Goal: Task Accomplishment & Management: Manage account settings

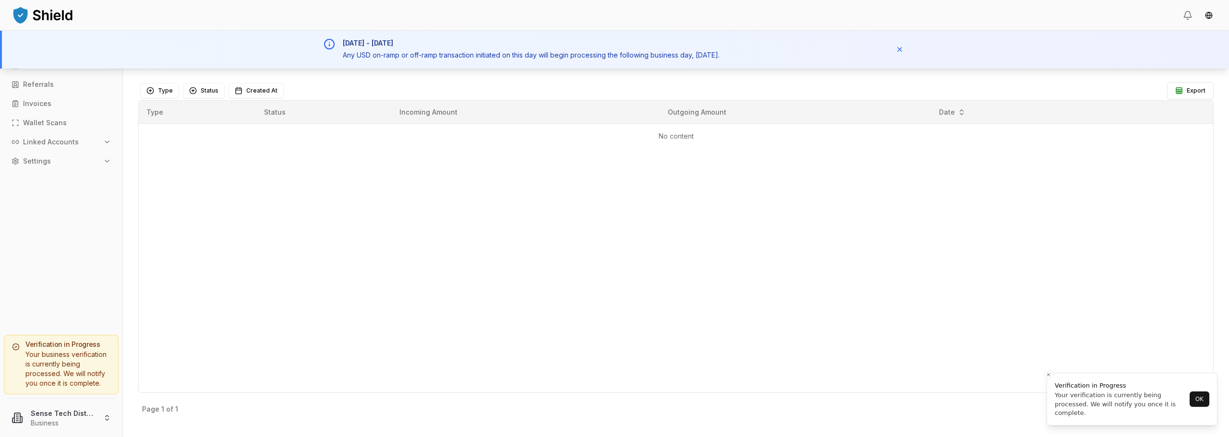
click at [1052, 218] on div "Type Status Incoming Amount Outgoing Amount Date No content" at bounding box center [676, 246] width 1076 height 293
click at [25, 89] on link "Referrals" at bounding box center [61, 84] width 107 height 15
click at [29, 105] on p "Invoices" at bounding box center [37, 103] width 28 height 7
click at [56, 120] on p "Wallet Scans" at bounding box center [45, 123] width 44 height 7
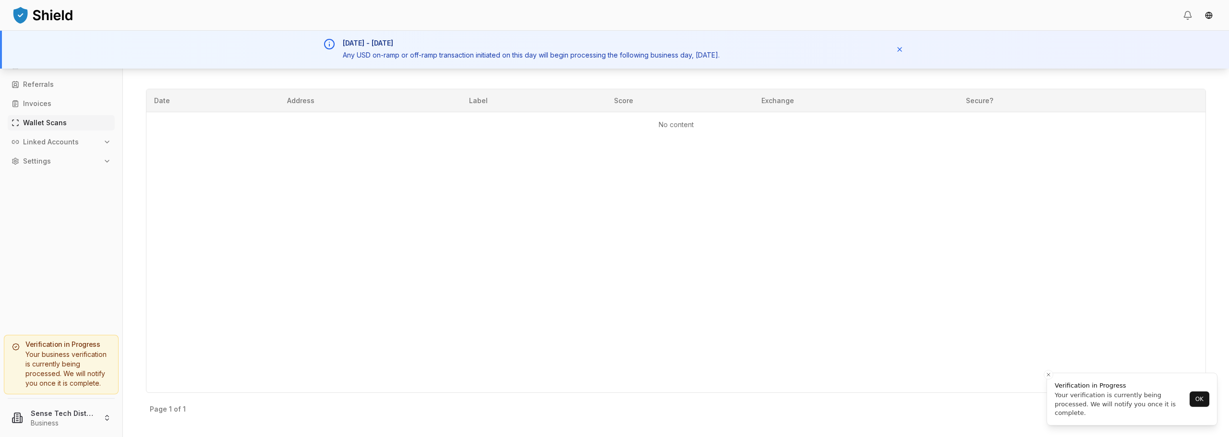
click at [41, 144] on p "Linked Accounts" at bounding box center [51, 142] width 56 height 7
click at [45, 173] on p "Bank Accounts" at bounding box center [49, 175] width 50 height 7
click at [49, 24] on img at bounding box center [43, 14] width 62 height 19
click at [1091, 408] on div "Your verification is currently being processed. We will notify you once it is c…" at bounding box center [1121, 409] width 132 height 26
click at [281, 128] on td "No content" at bounding box center [676, 121] width 1075 height 25
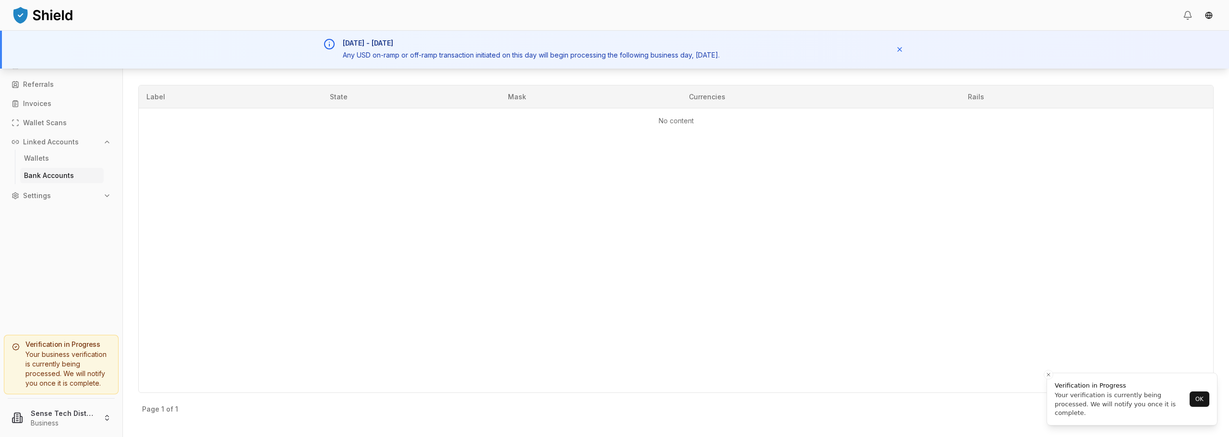
click at [175, 163] on div "Label State Mask Currencies Rails No content" at bounding box center [676, 239] width 1076 height 308
